Goal: Transaction & Acquisition: Purchase product/service

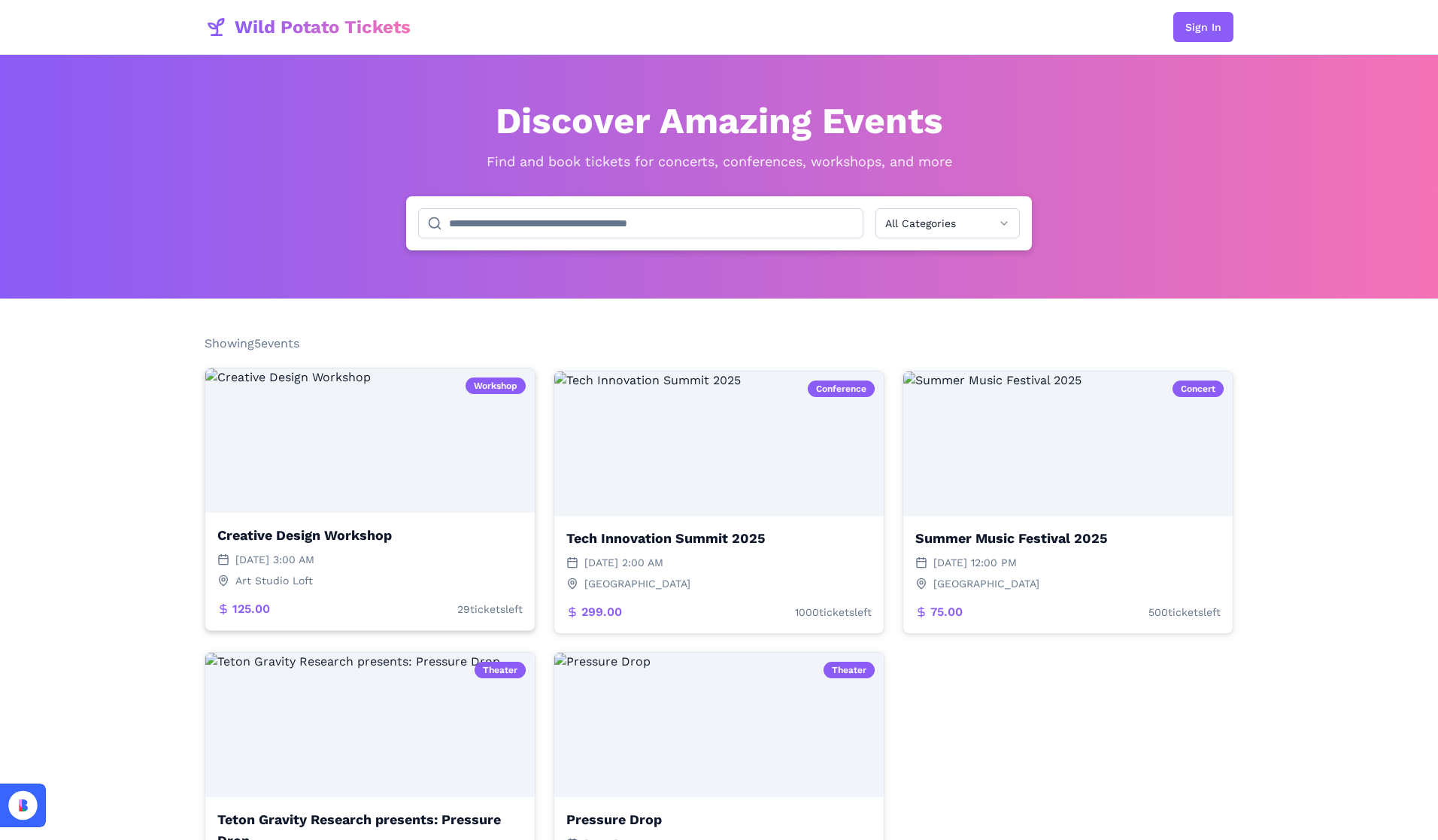
click at [388, 453] on img at bounding box center [370, 440] width 329 height 144
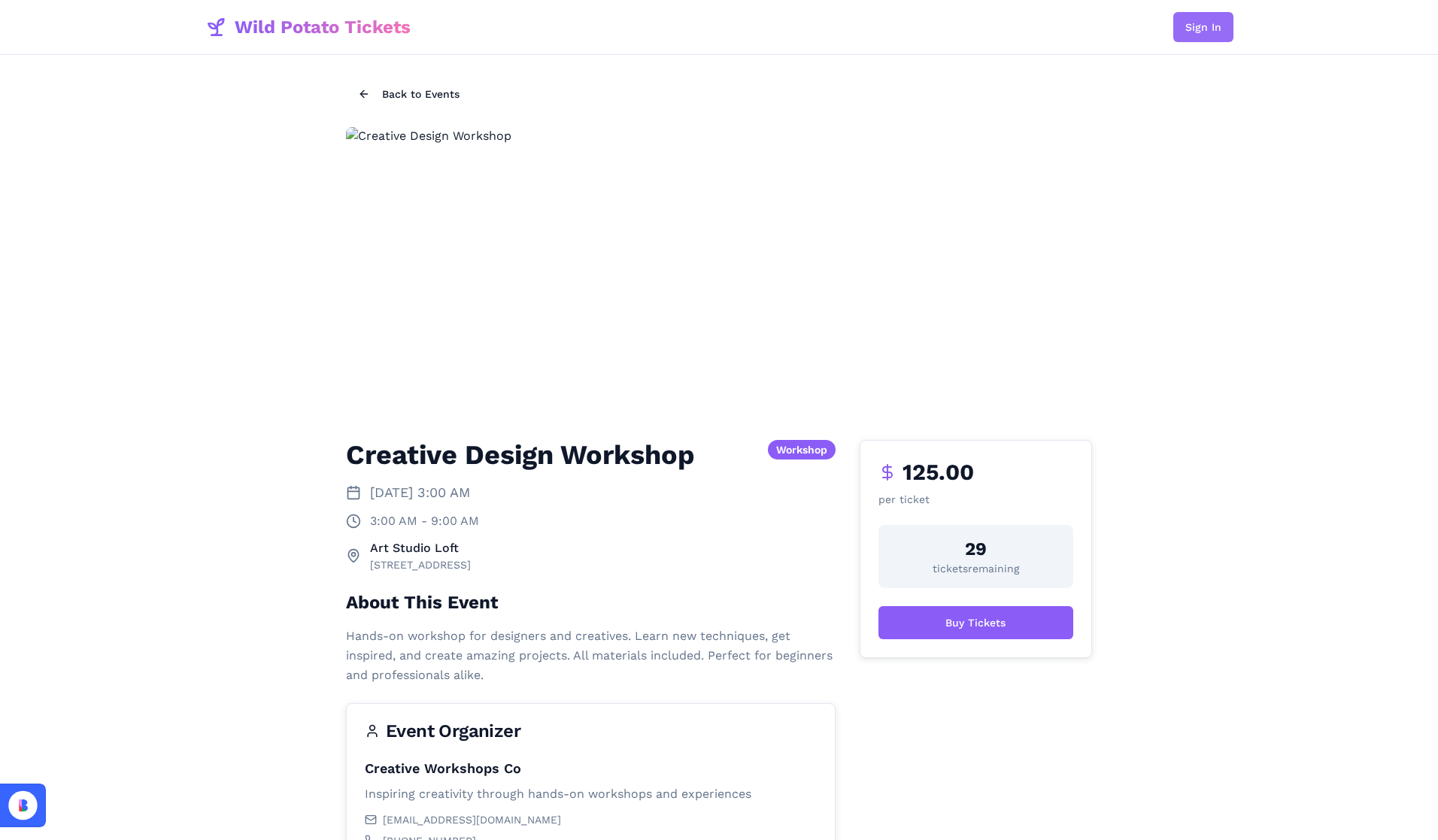
click at [1210, 28] on button "Sign In" at bounding box center [1203, 27] width 60 height 30
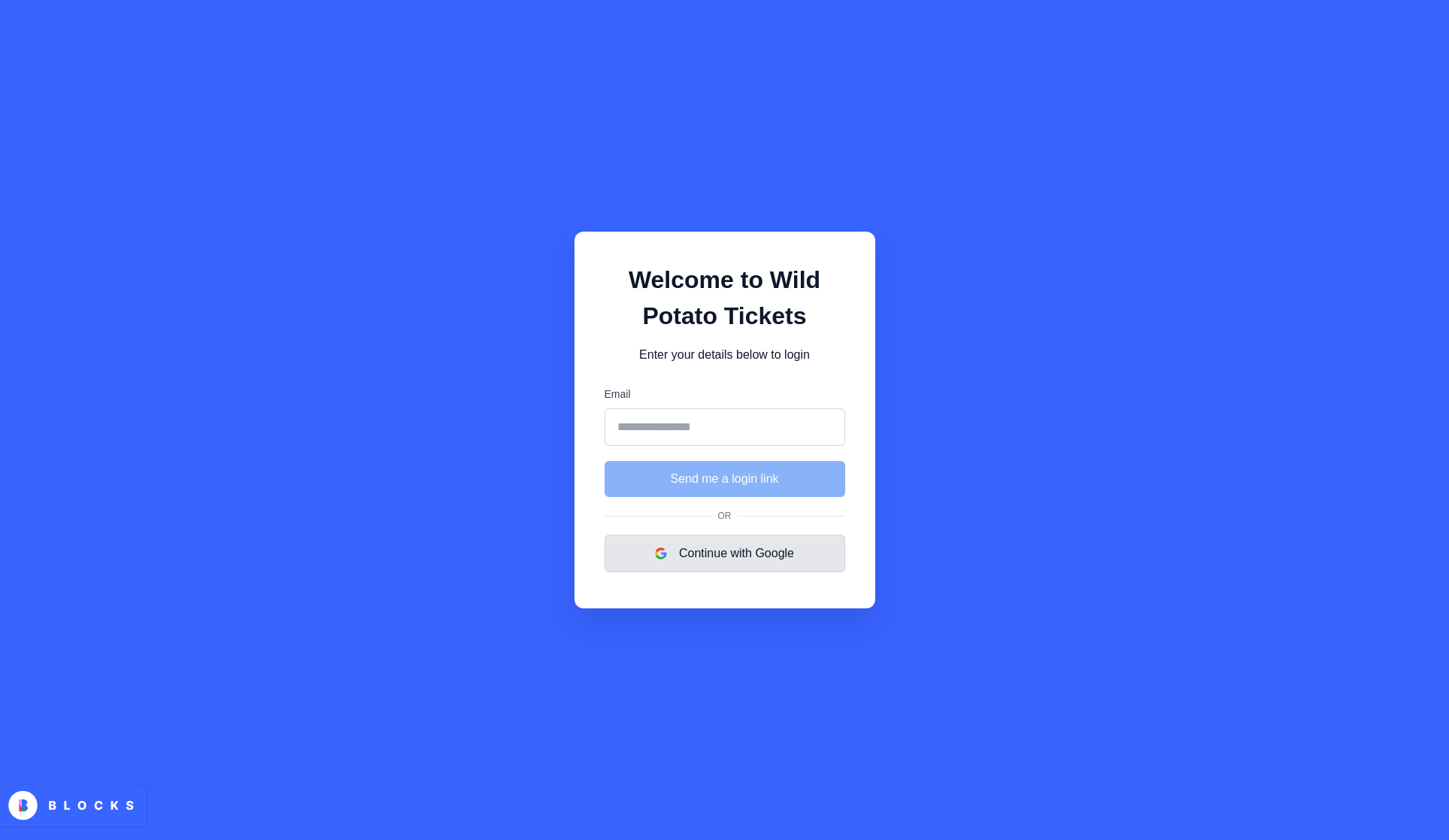
click at [726, 556] on button "Continue with Google" at bounding box center [725, 553] width 241 height 37
